Goal: Use online tool/utility: Utilize a website feature to perform a specific function

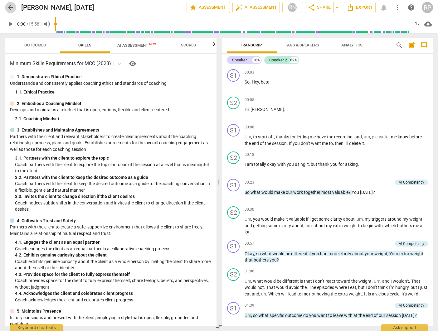
click at [10, 7] on span "arrow_back" at bounding box center [10, 7] width 7 height 7
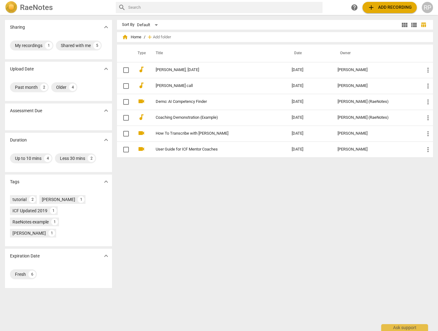
click at [375, 10] on span "add Add recording" at bounding box center [390, 7] width 44 height 7
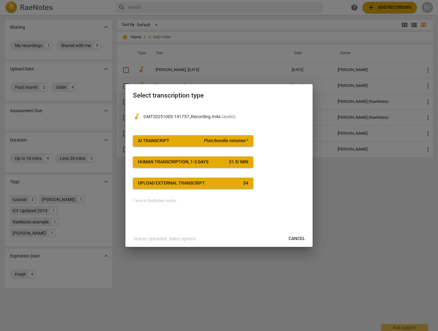
click at [255, 117] on p "GMT20251003-141757_Recording.m4a ( audio )" at bounding box center [225, 117] width 162 height 7
click at [196, 141] on span "AI Transcript Plan/bundle minutes *" at bounding box center [193, 141] width 110 height 6
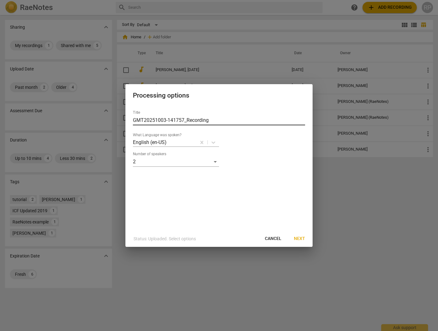
click at [218, 122] on input "GMT20251003-141757_Recording" at bounding box center [219, 120] width 172 height 10
type input "[PERSON_NAME], [DATE]"
click at [302, 239] on span "Next" at bounding box center [299, 239] width 11 height 6
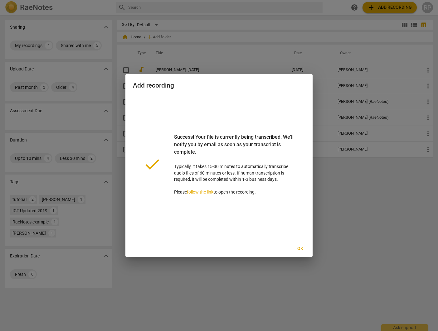
click at [297, 251] on span "Ok" at bounding box center [300, 249] width 10 height 6
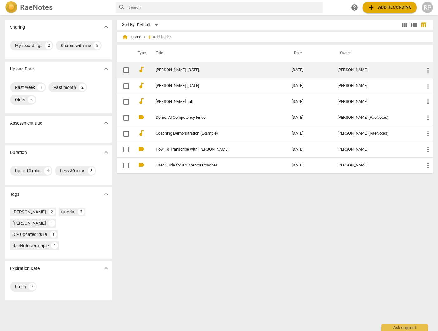
click at [181, 67] on td "[PERSON_NAME], [DATE]" at bounding box center [217, 70] width 139 height 16
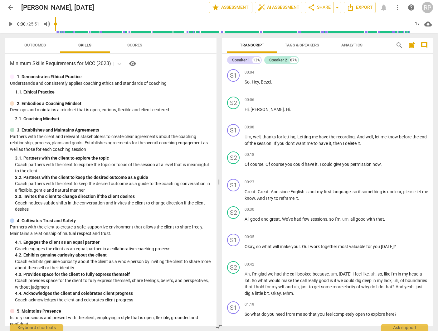
click at [137, 46] on span "Scores" at bounding box center [134, 45] width 15 height 5
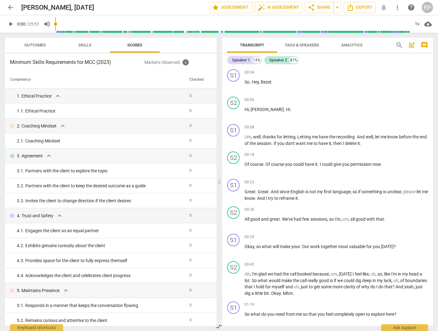
click at [86, 46] on span "Skills" at bounding box center [84, 45] width 13 height 5
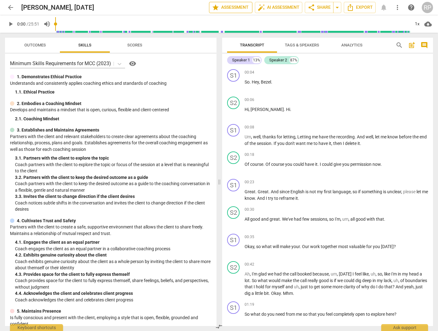
click at [222, 8] on span "star Assessment" at bounding box center [231, 7] width 38 height 7
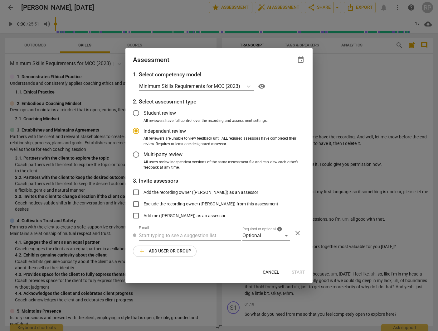
click at [345, 77] on div at bounding box center [219, 165] width 438 height 331
radio input "false"
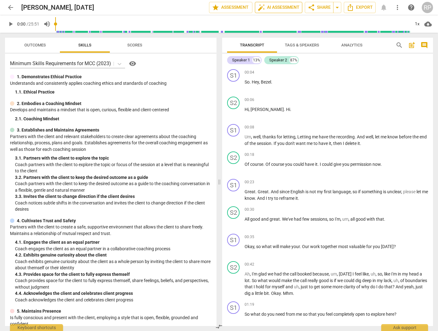
click at [291, 5] on span "auto_fix_high AI Assessment" at bounding box center [279, 7] width 42 height 7
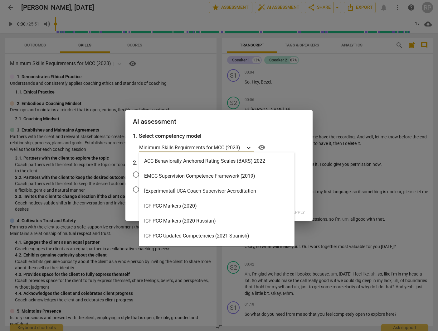
click at [247, 149] on icon at bounding box center [249, 148] width 6 height 6
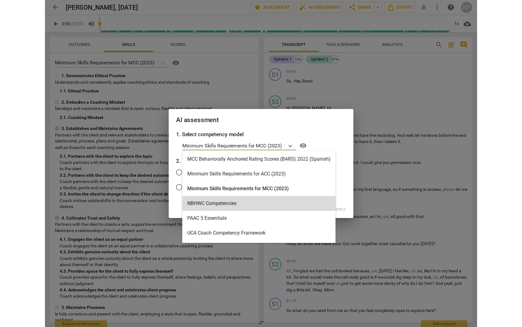
scroll to position [193, 0]
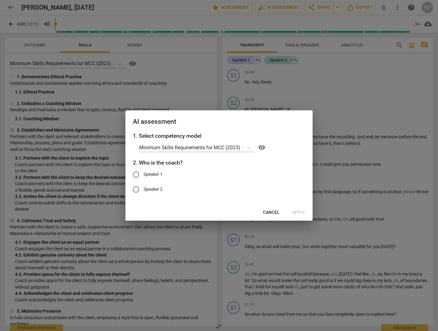
click at [311, 137] on div "1. Select competency model Minimum Skills Requirements for MCC (2023) visibilit…" at bounding box center [218, 168] width 187 height 73
click at [136, 174] on input "Speaker 1" at bounding box center [136, 174] width 15 height 15
radio input "true"
click at [302, 211] on span "Apply" at bounding box center [298, 213] width 13 height 6
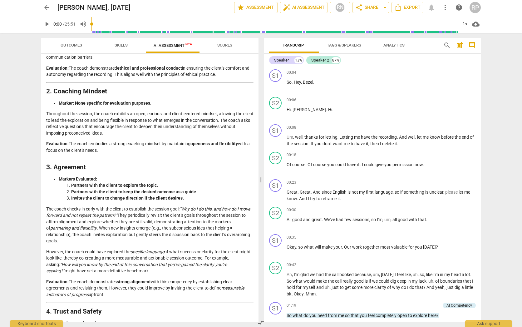
scroll to position [174, 0]
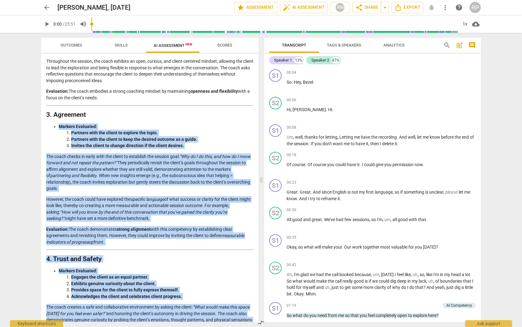
drag, startPoint x: 256, startPoint y: 116, endPoint x: 257, endPoint y: 163, distance: 46.5
click at [270, 200] on div "Outcomes Skills AI Assessment New Scores Disclaimer: AI can make mistakes. Cons…" at bounding box center [260, 180] width 449 height 294
drag, startPoint x: 258, startPoint y: 146, endPoint x: 259, endPoint y: 225, distance: 79.0
click at [262, 245] on div "Outcomes Skills AI Assessment New Scores Disclaimer: AI can make mistakes. Cons…" at bounding box center [260, 180] width 449 height 294
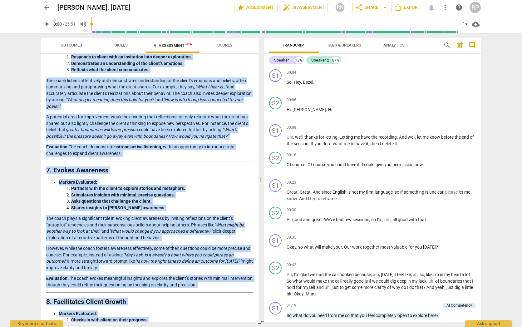
scroll to position [842, 0]
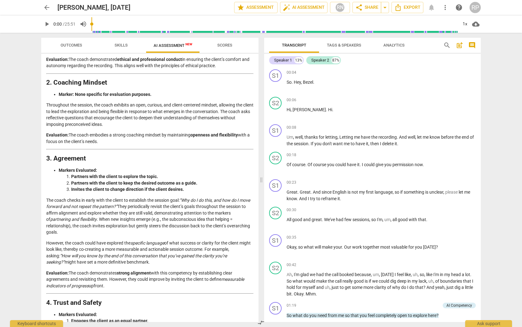
scroll to position [0, 0]
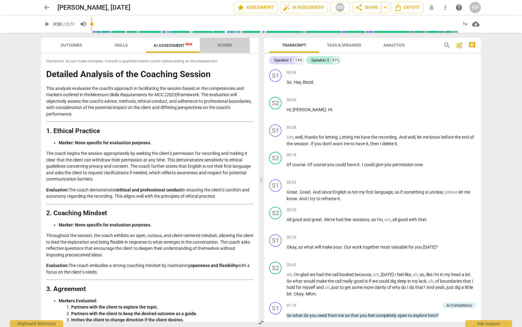
click at [224, 45] on span "Scores" at bounding box center [224, 45] width 15 height 5
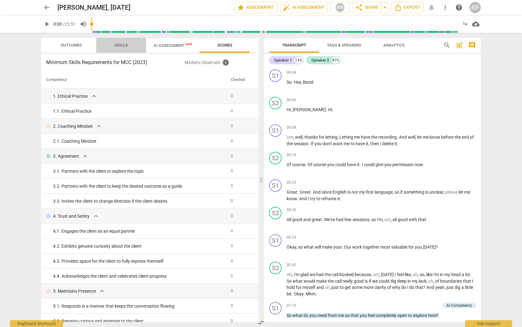
click at [124, 43] on span "Skills" at bounding box center [121, 45] width 13 height 5
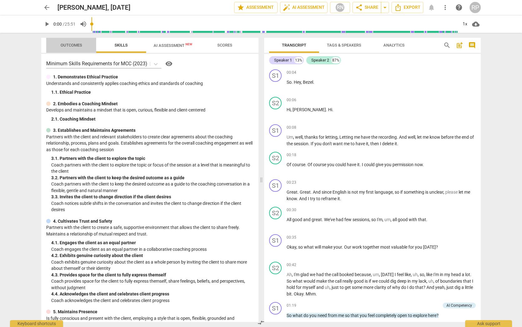
click at [76, 42] on span "Outcomes" at bounding box center [71, 45] width 37 height 8
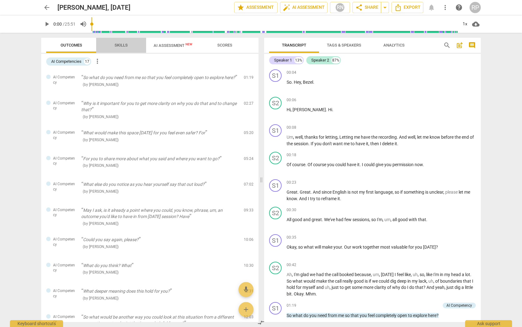
click at [122, 48] on span "Skills" at bounding box center [121, 45] width 28 height 8
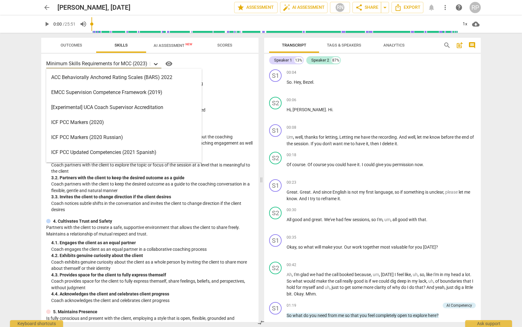
click at [155, 65] on icon at bounding box center [156, 64] width 6 height 6
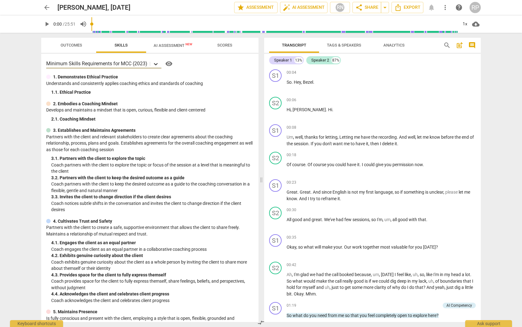
click at [155, 64] on icon at bounding box center [156, 64] width 4 height 2
click at [170, 64] on span "visibility" at bounding box center [168, 63] width 7 height 7
click at [224, 47] on span "Scores" at bounding box center [224, 45] width 15 height 5
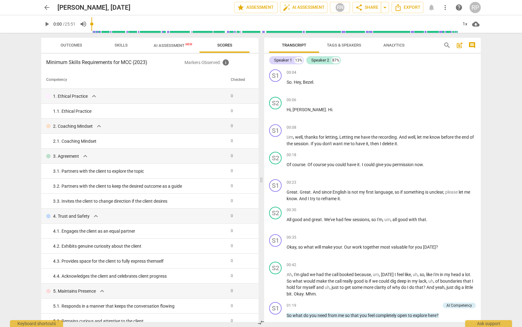
click at [177, 47] on span "AI Assessment New" at bounding box center [173, 45] width 39 height 5
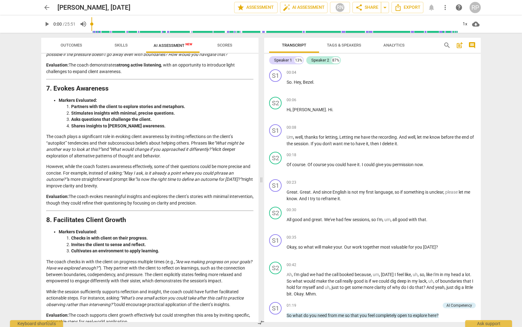
scroll to position [842, 0]
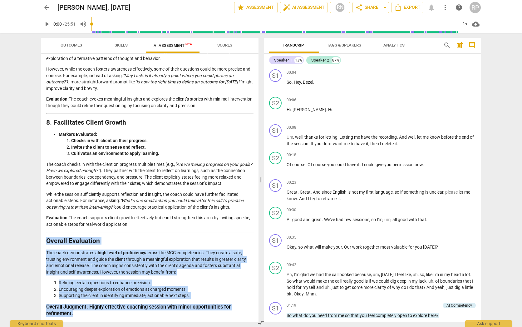
drag, startPoint x: 47, startPoint y: 242, endPoint x: 100, endPoint y: 311, distance: 87.9
copy div "Overall Evaluation The coach demonstrates a high level of proficiency across th…"
